Goal: Task Accomplishment & Management: Use online tool/utility

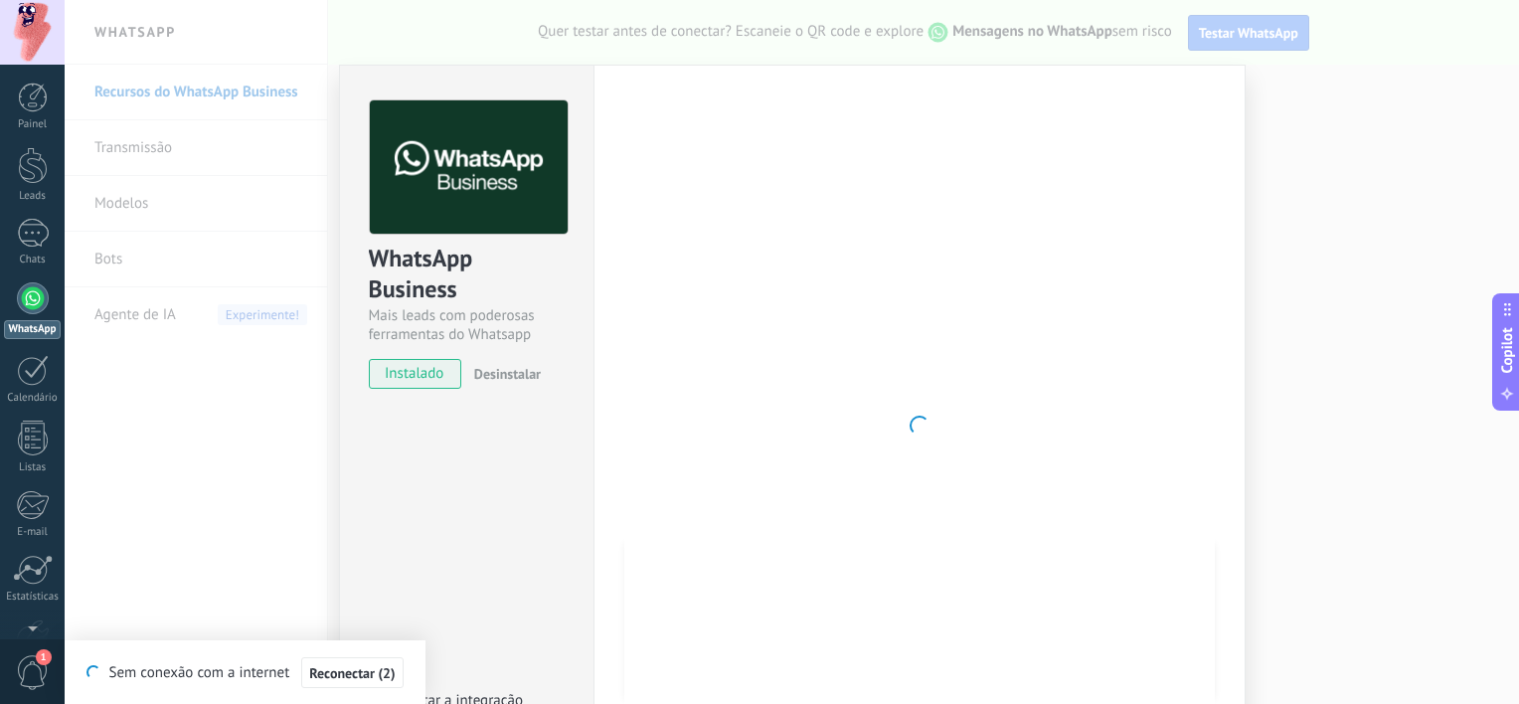
scroll to position [80, 0]
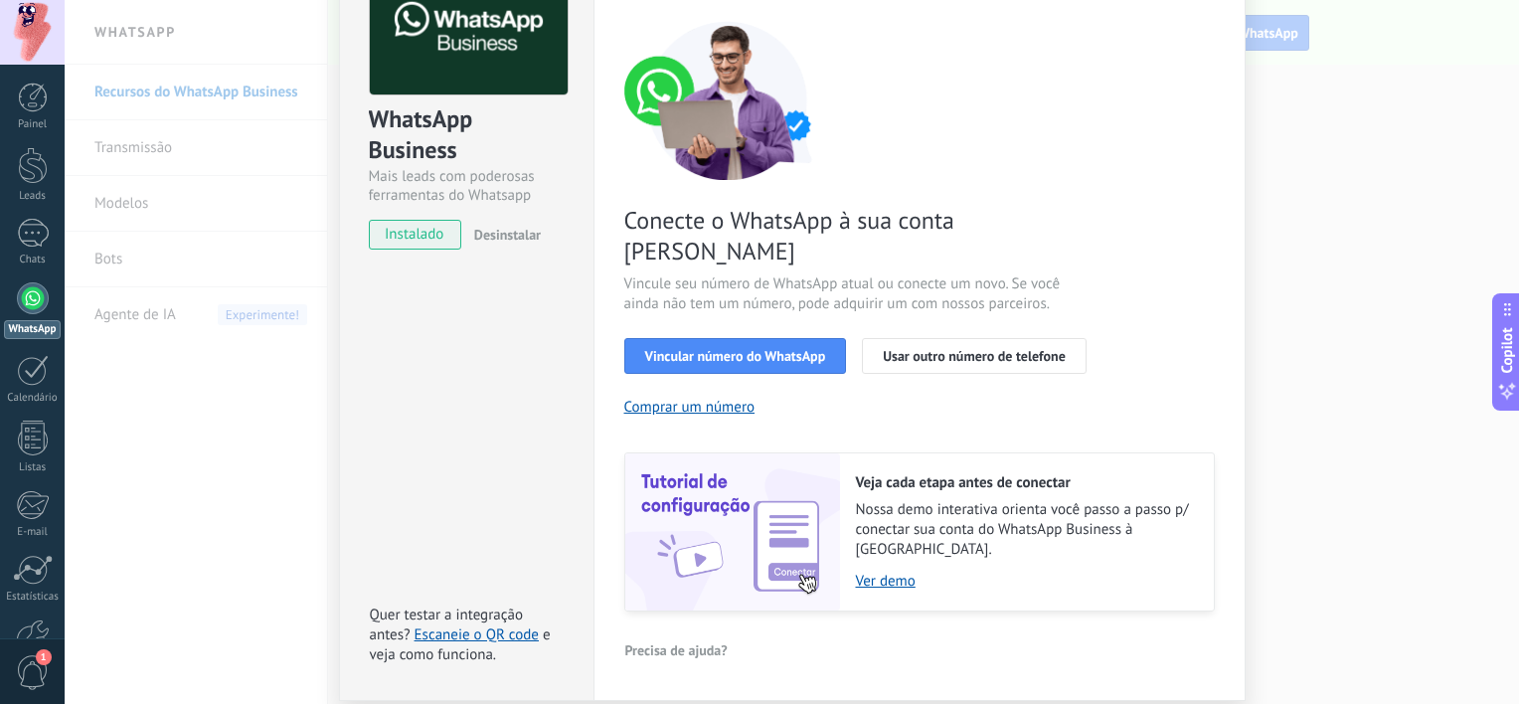
scroll to position [139, 0]
click at [754, 338] on button "Vincular número do WhatsApp" at bounding box center [735, 356] width 223 height 36
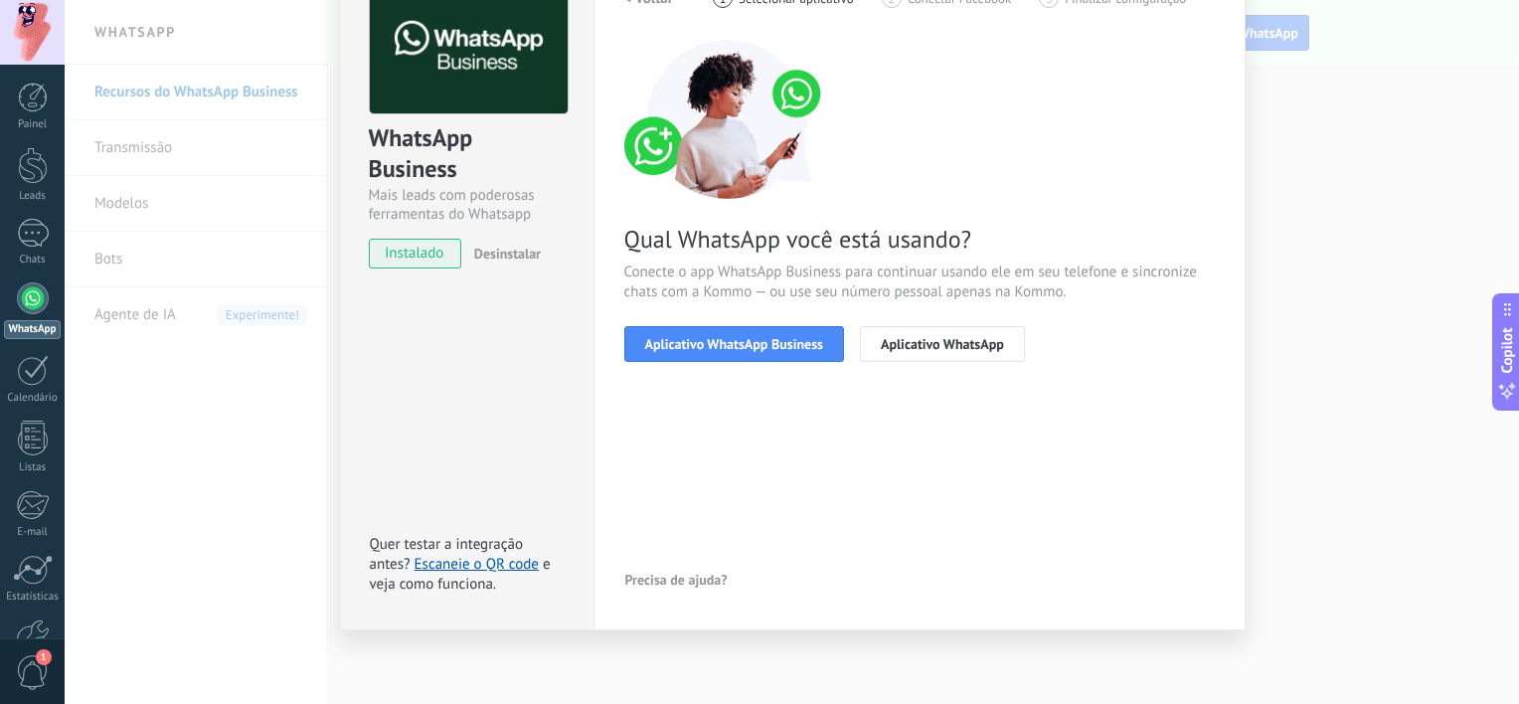
click at [754, 337] on span "Aplicativo WhatsApp Business" at bounding box center [734, 344] width 178 height 14
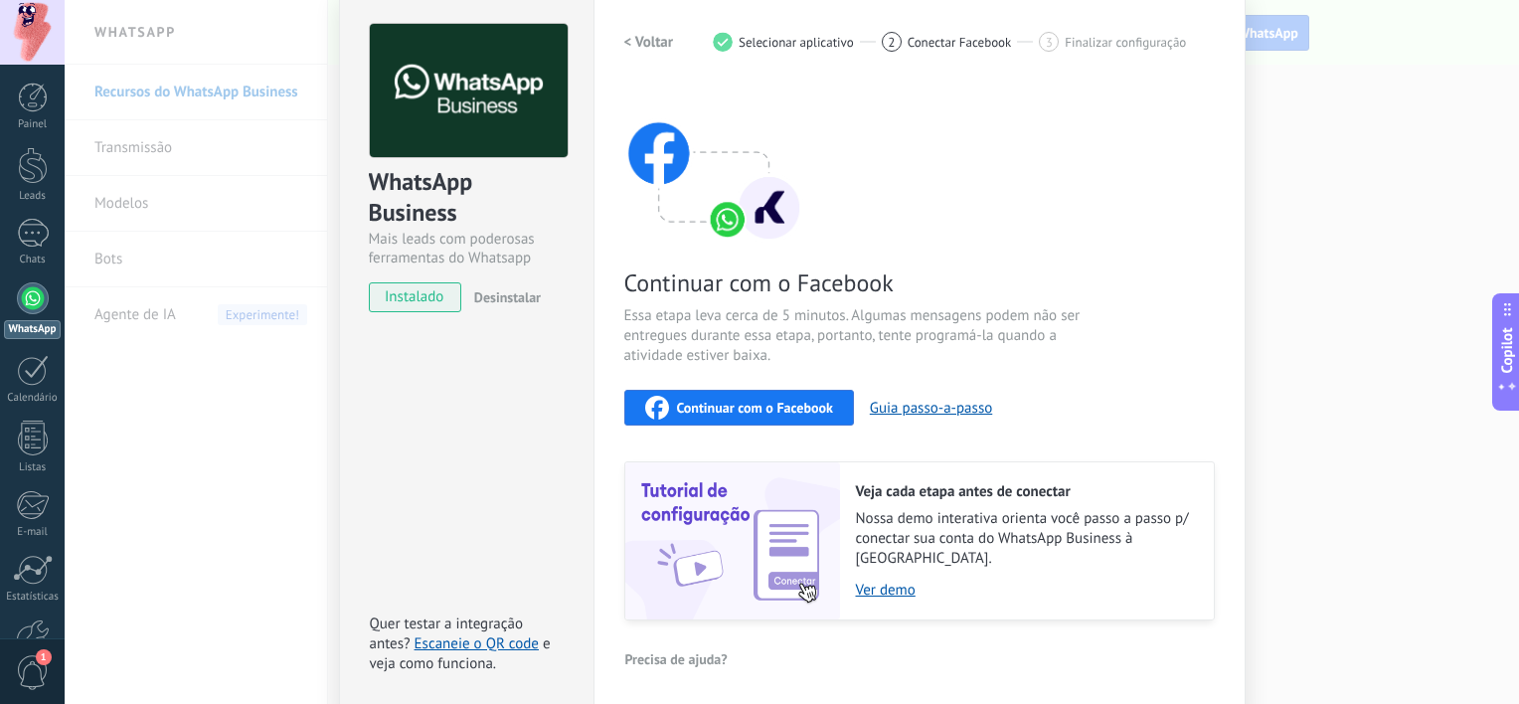
scroll to position [0, 0]
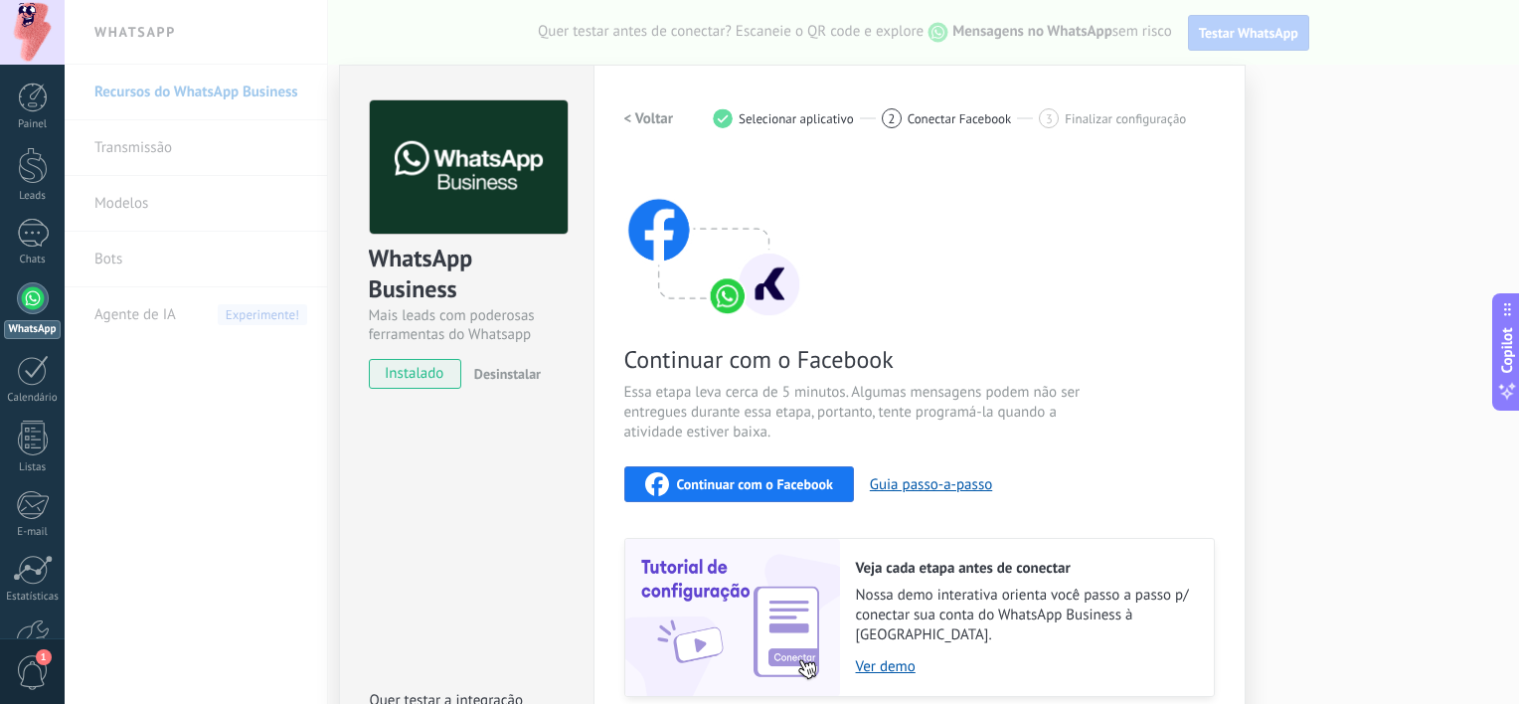
click at [1416, 398] on div "WhatsApp Business Mais leads com poderosas ferramentas do Whatsapp instalado De…" at bounding box center [792, 352] width 1455 height 704
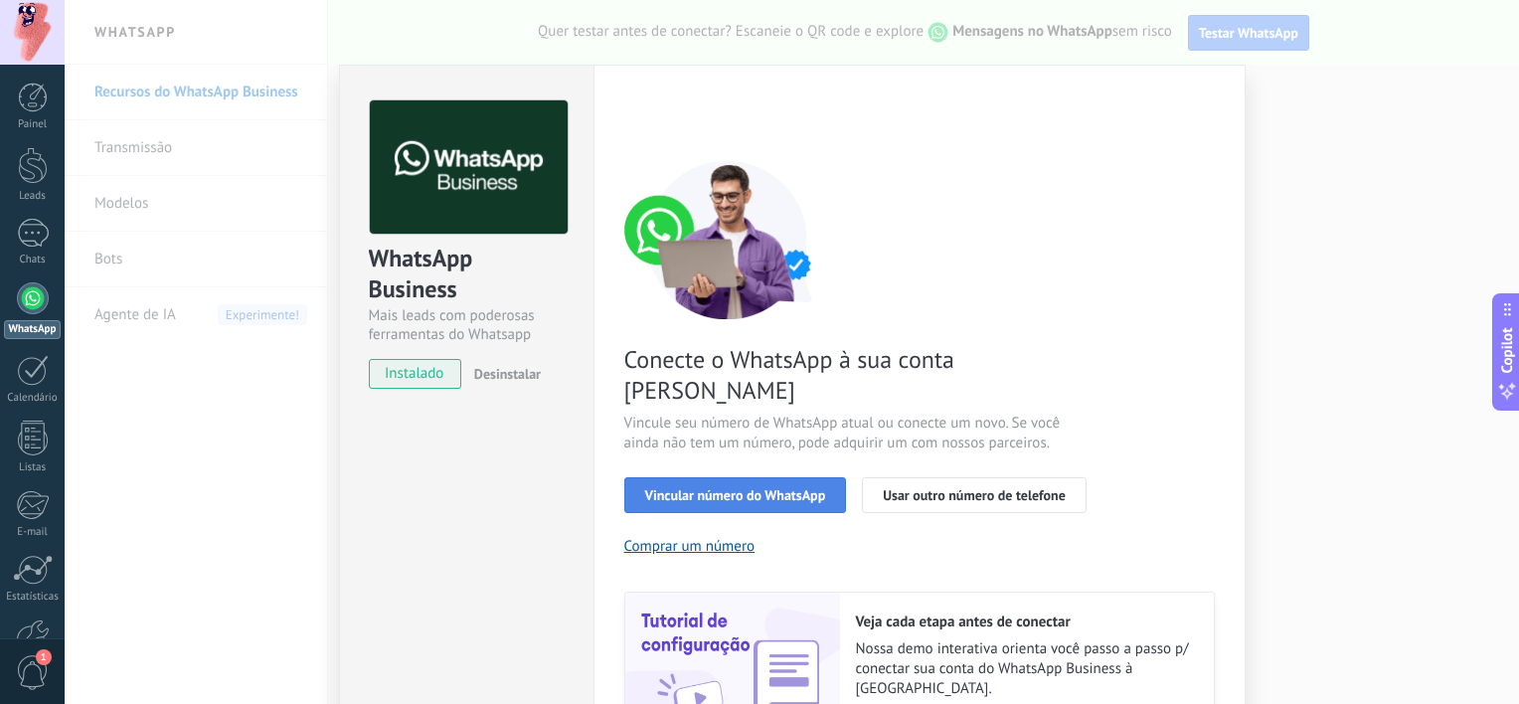
click at [680, 488] on span "Vincular número do WhatsApp" at bounding box center [735, 495] width 181 height 14
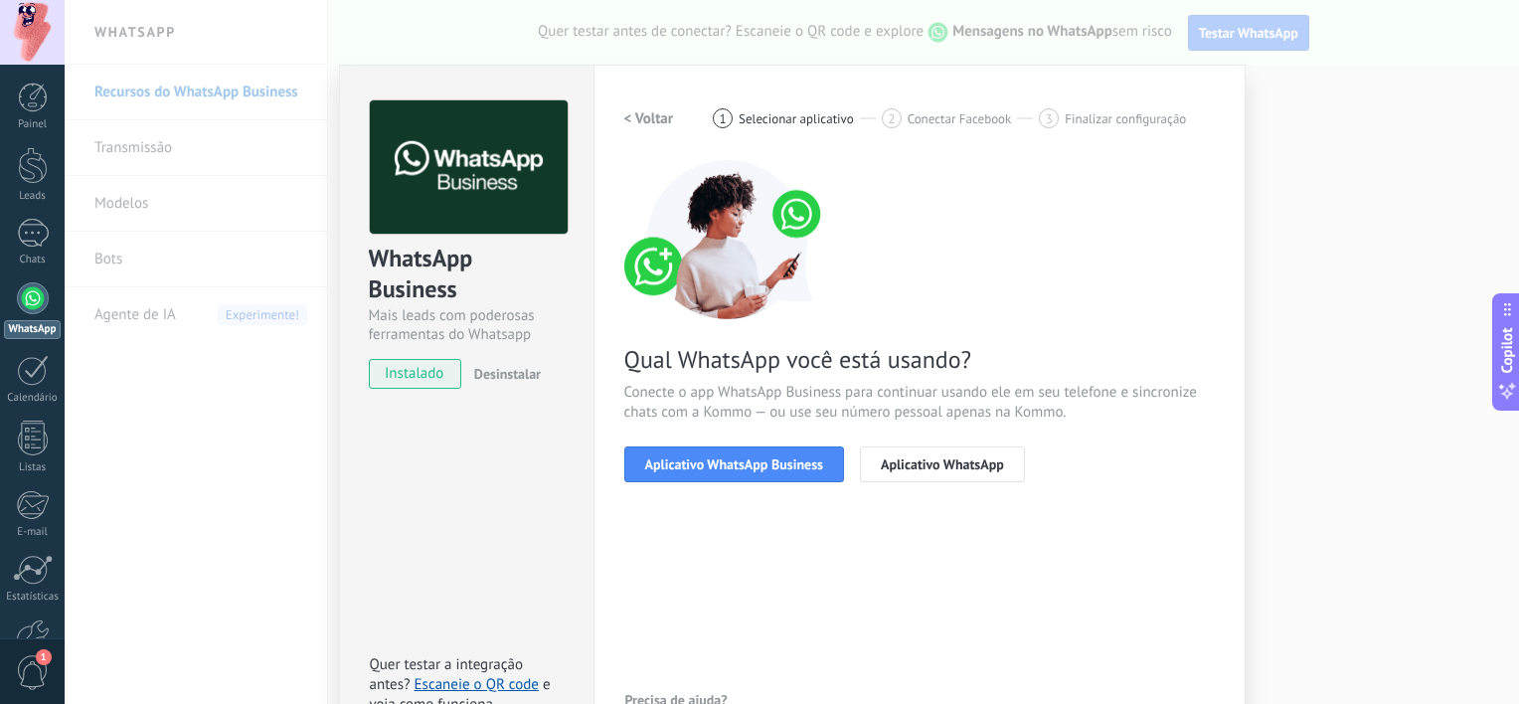
click at [680, 462] on span "Aplicativo WhatsApp Business" at bounding box center [734, 464] width 178 height 14
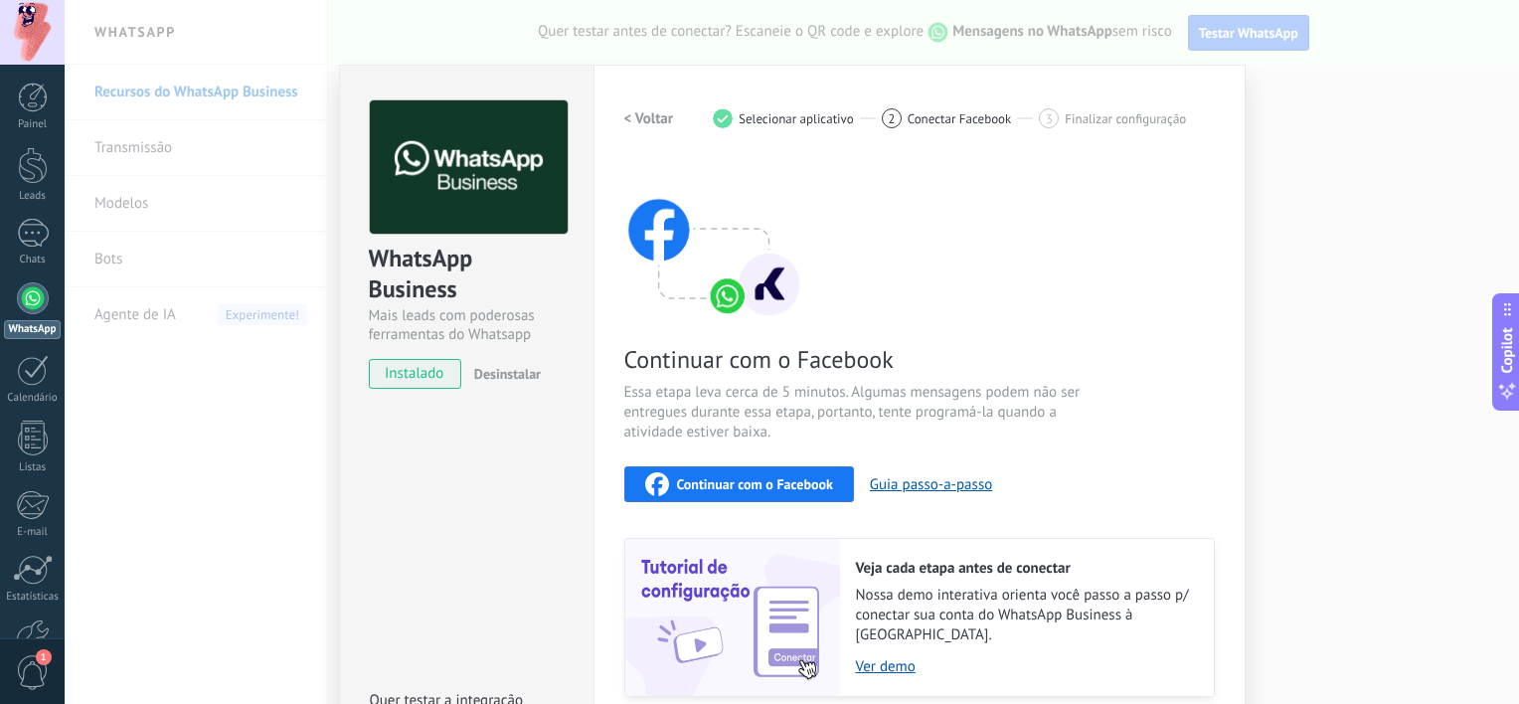
click at [705, 491] on span "Continuar com o Facebook" at bounding box center [755, 484] width 156 height 14
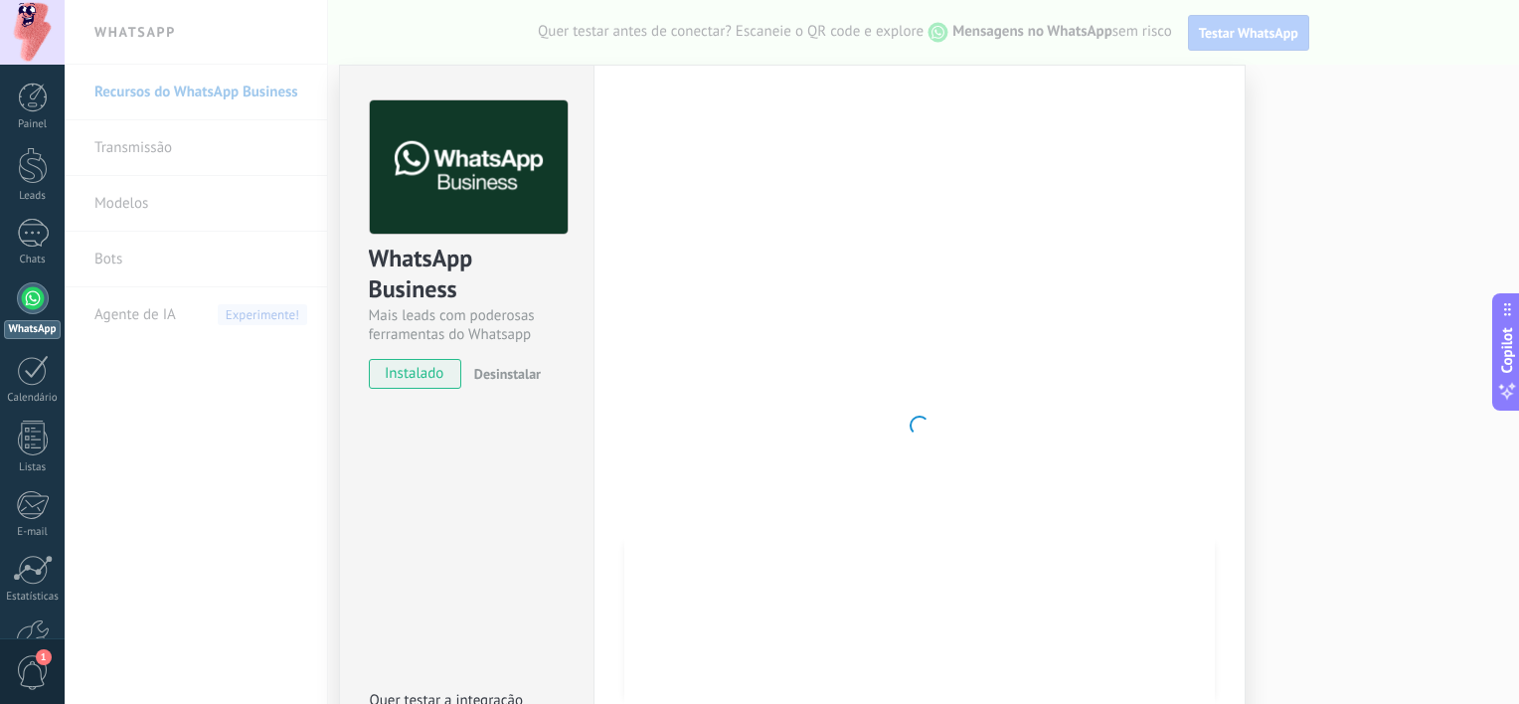
click at [1352, 538] on div "WhatsApp Business Mais leads com poderosas ferramentas do Whatsapp instalado De…" at bounding box center [792, 352] width 1455 height 704
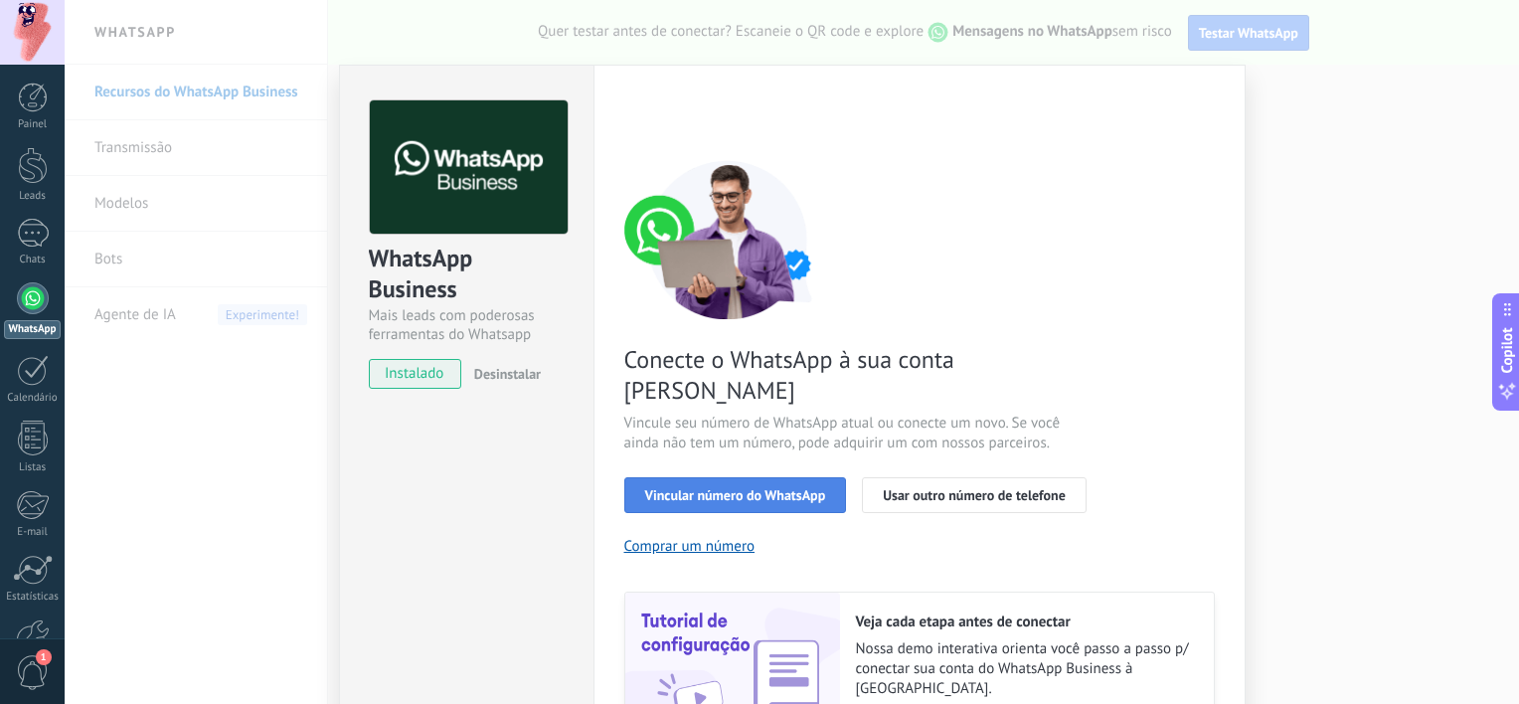
click at [706, 488] on span "Vincular número do WhatsApp" at bounding box center [735, 495] width 181 height 14
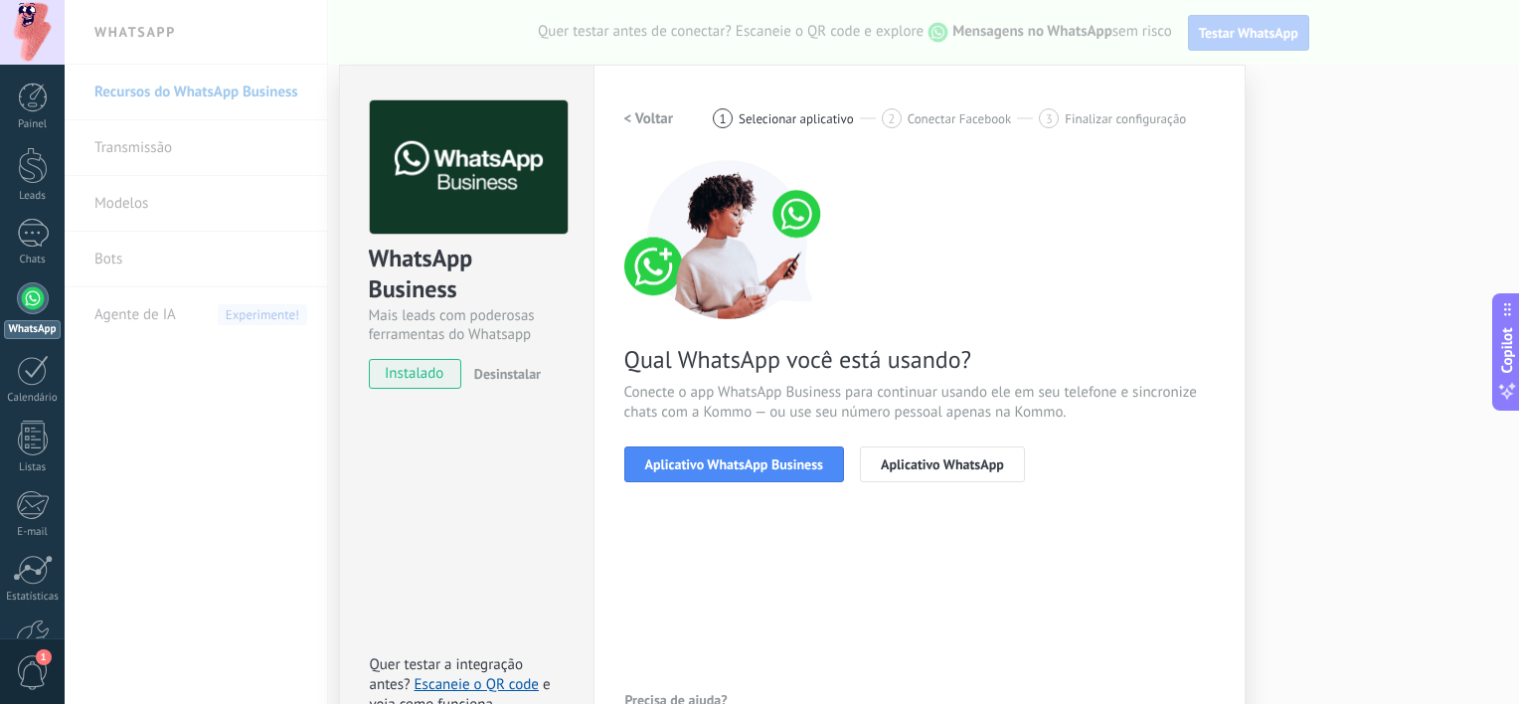
click at [706, 466] on span "Aplicativo WhatsApp Business" at bounding box center [734, 464] width 178 height 14
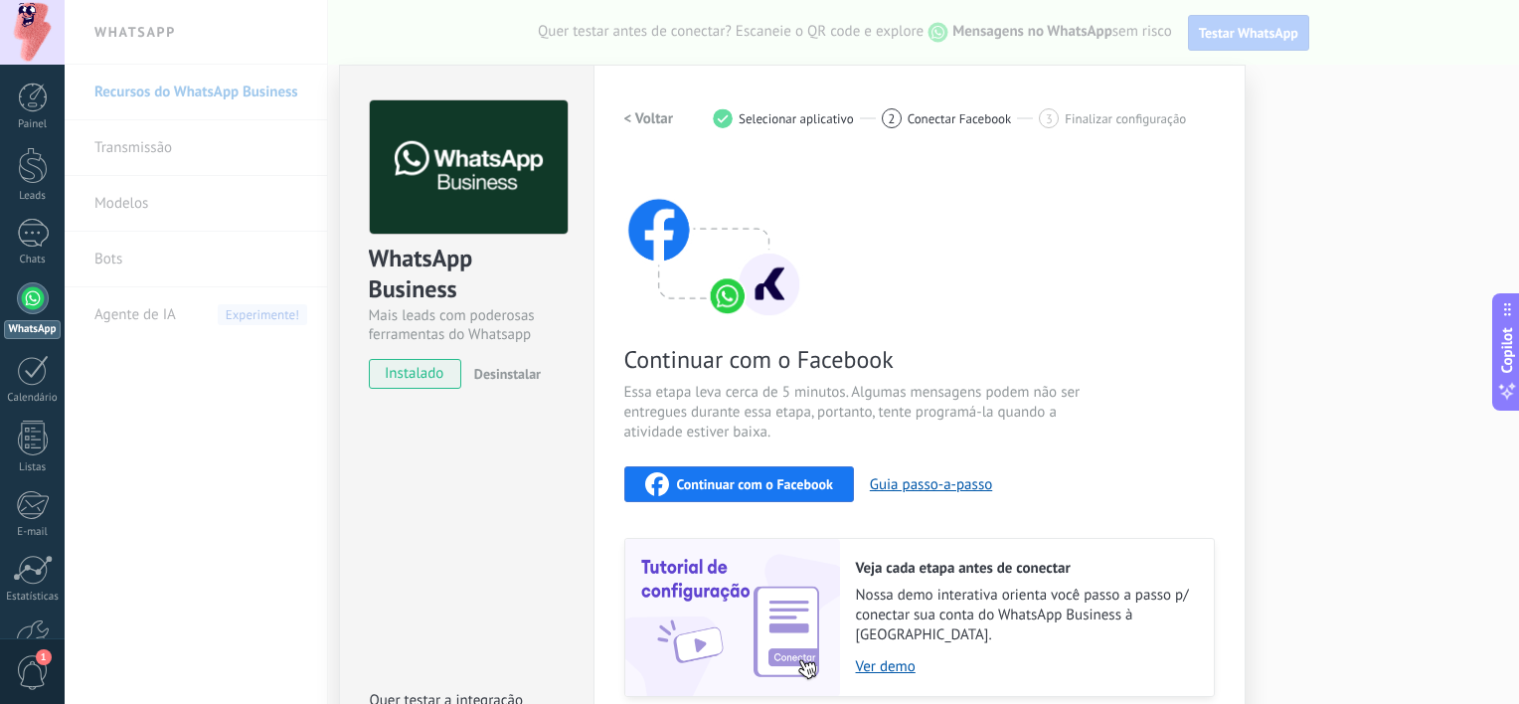
click at [740, 505] on div "Continuar com o Facebook Essa etapa leva cerca de 5 minutos. Algumas mensagens …" at bounding box center [919, 428] width 591 height 537
click at [739, 499] on button "Continuar com o Facebook" at bounding box center [739, 484] width 230 height 36
